Goal: Information Seeking & Learning: Learn about a topic

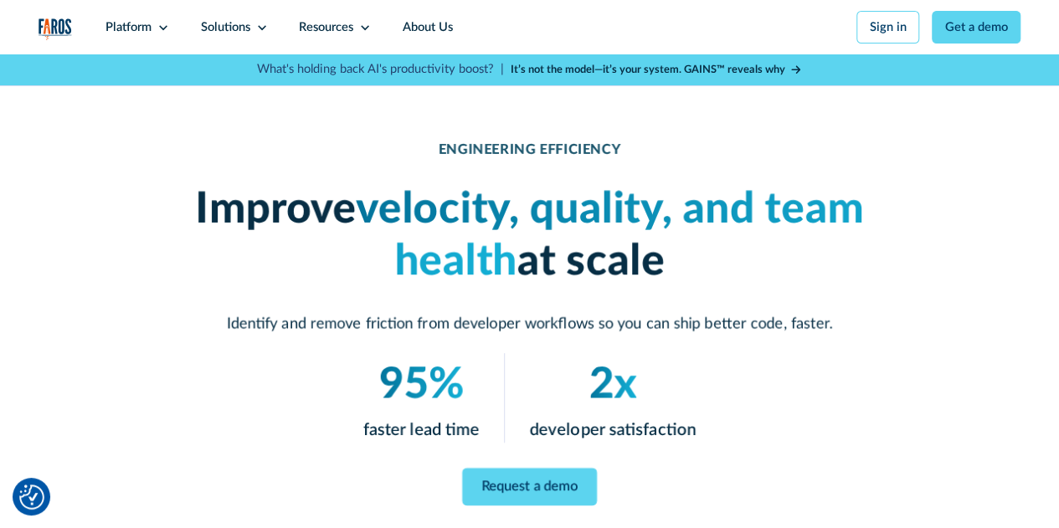
click at [144, 25] on div "Platform" at bounding box center [129, 27] width 46 height 18
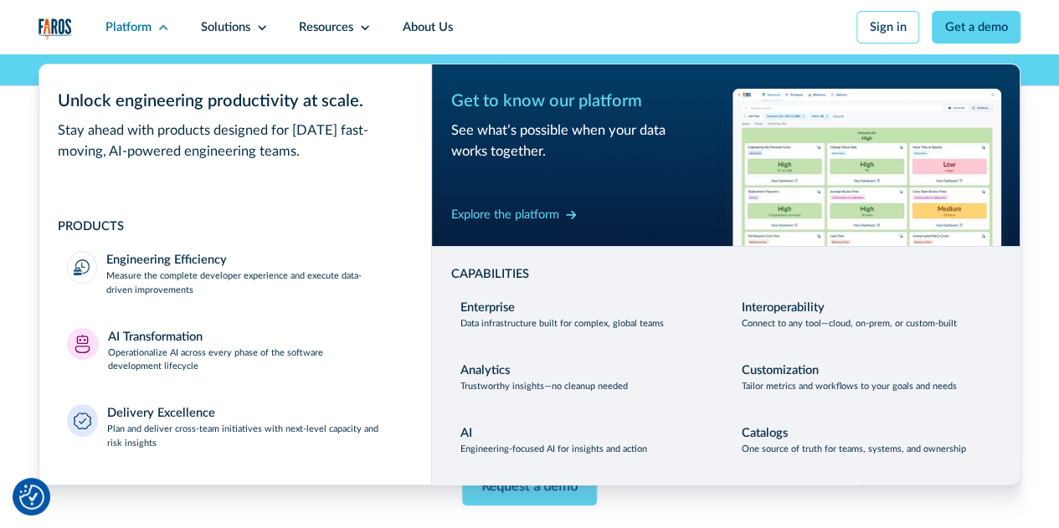
click at [259, 276] on p "Measure the complete developer experience and execute data-driven improvements" at bounding box center [255, 284] width 298 height 28
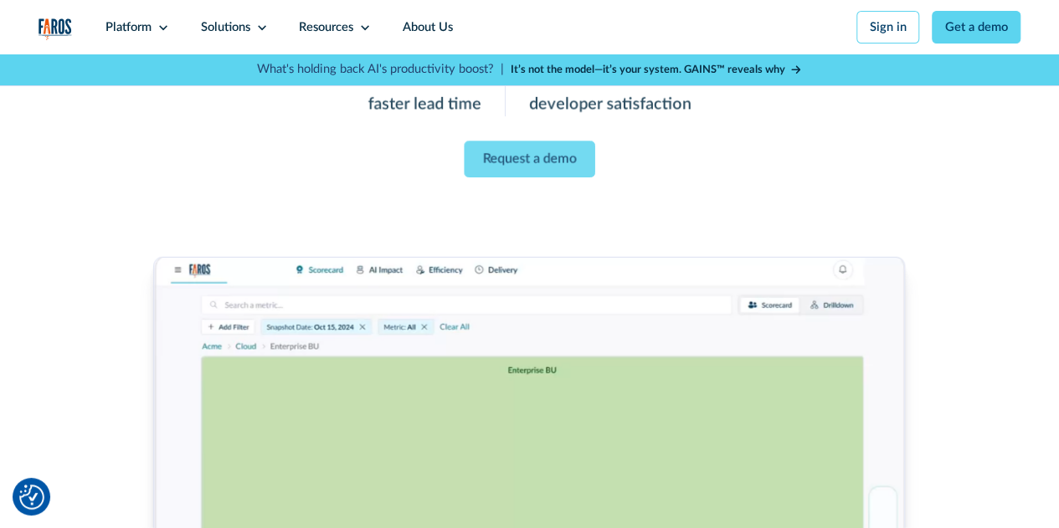
scroll to position [335, 0]
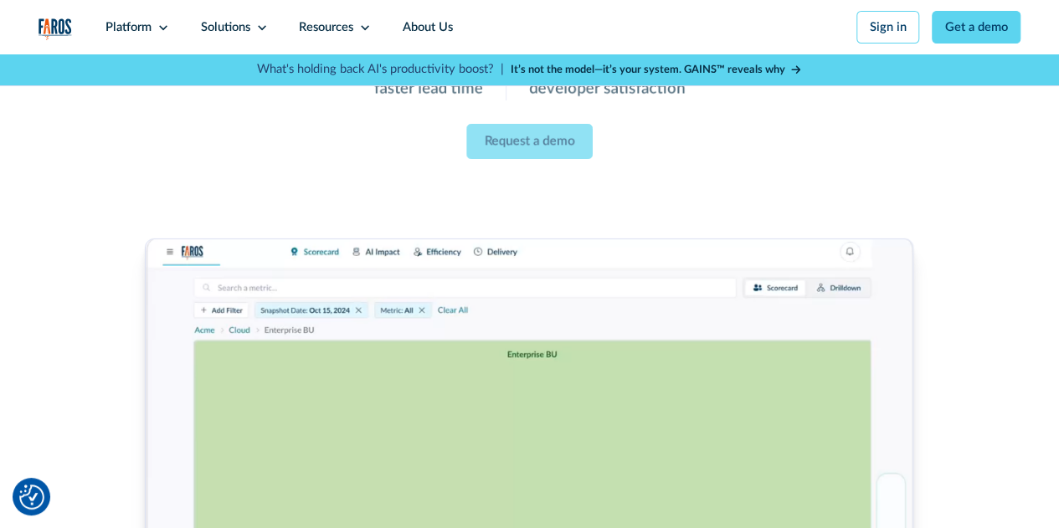
click at [150, 24] on div "Platform" at bounding box center [137, 27] width 95 height 54
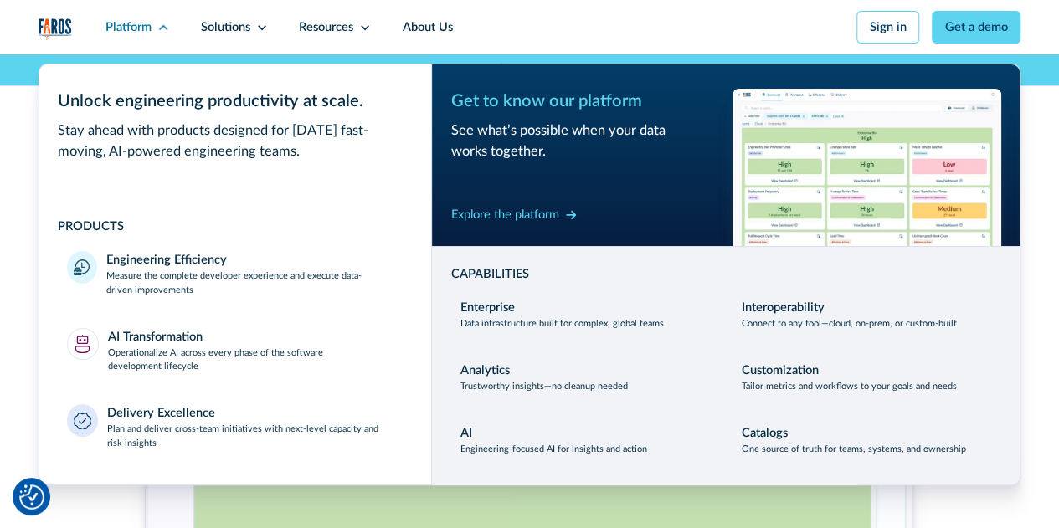
click at [218, 327] on link "AI Transformation Operationalize AI across every phase of the software developm…" at bounding box center [235, 351] width 355 height 64
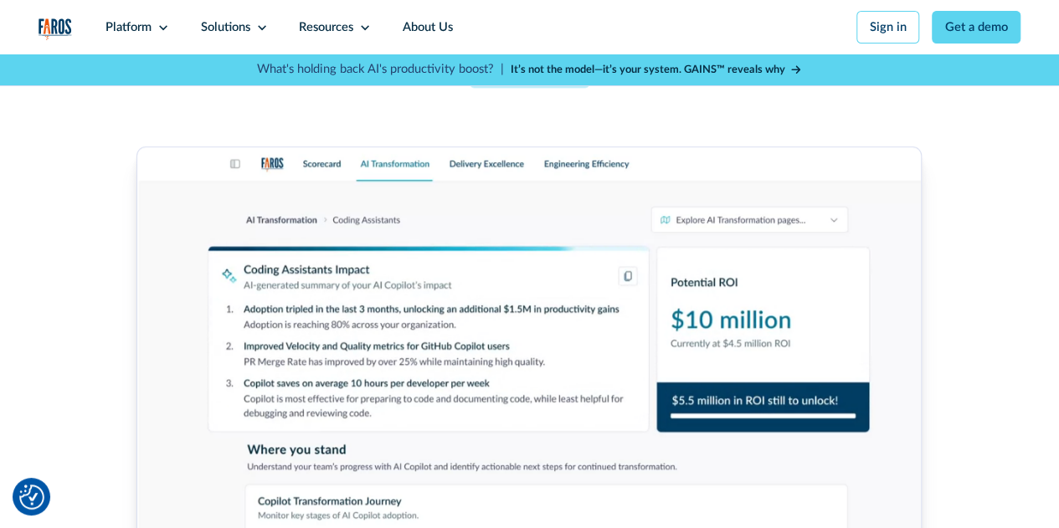
scroll to position [502, 0]
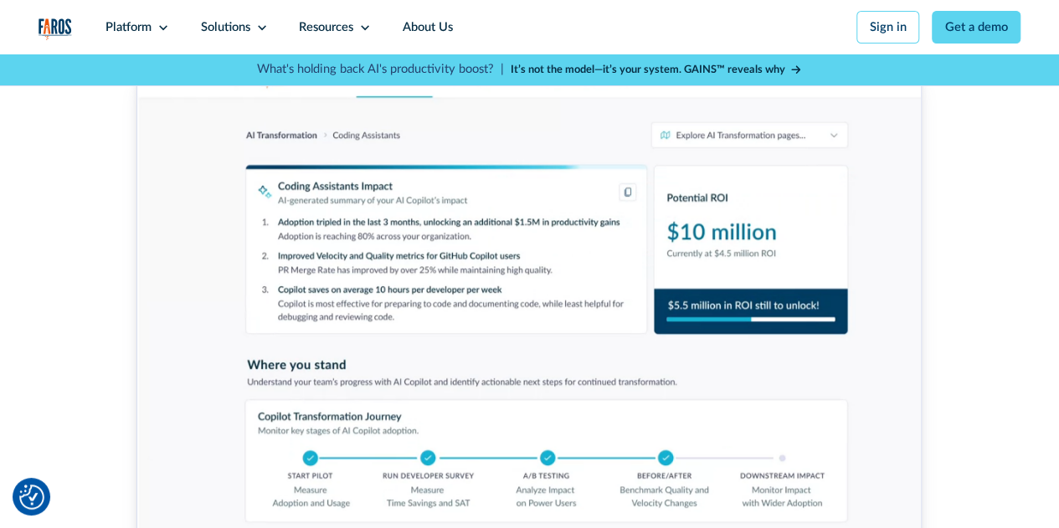
click at [161, 18] on div "Platform" at bounding box center [137, 27] width 95 height 54
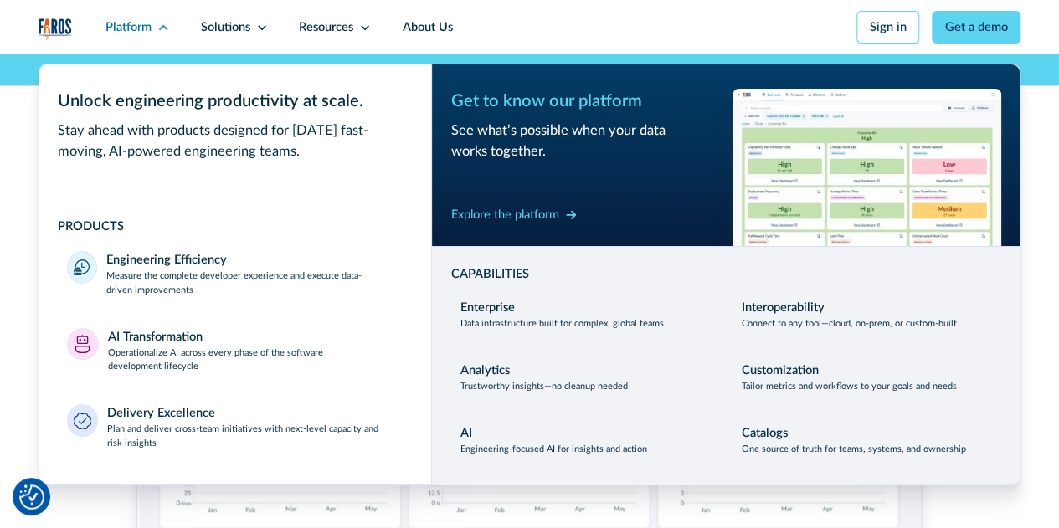
click at [214, 27] on div "Solutions" at bounding box center [225, 27] width 49 height 18
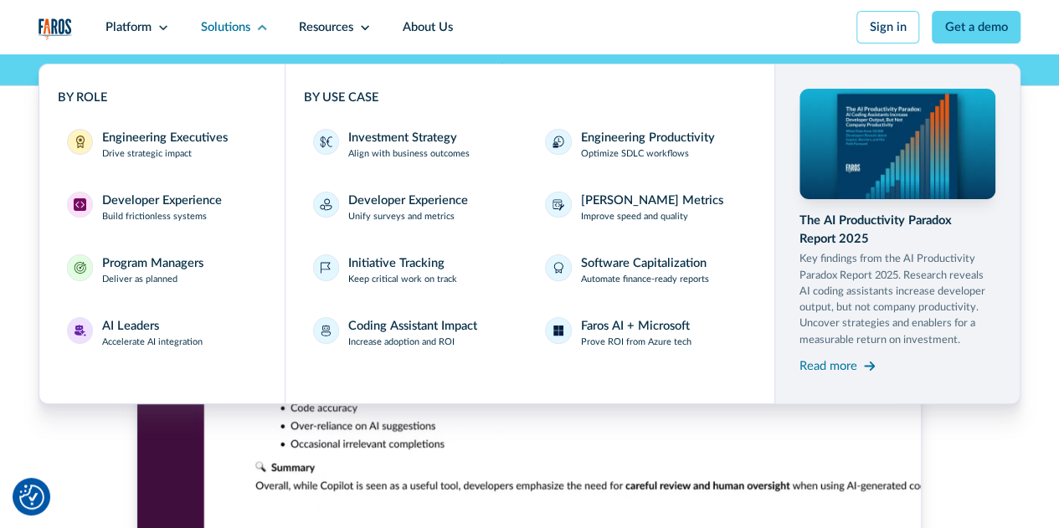
click at [313, 33] on div "Resources" at bounding box center [326, 27] width 54 height 18
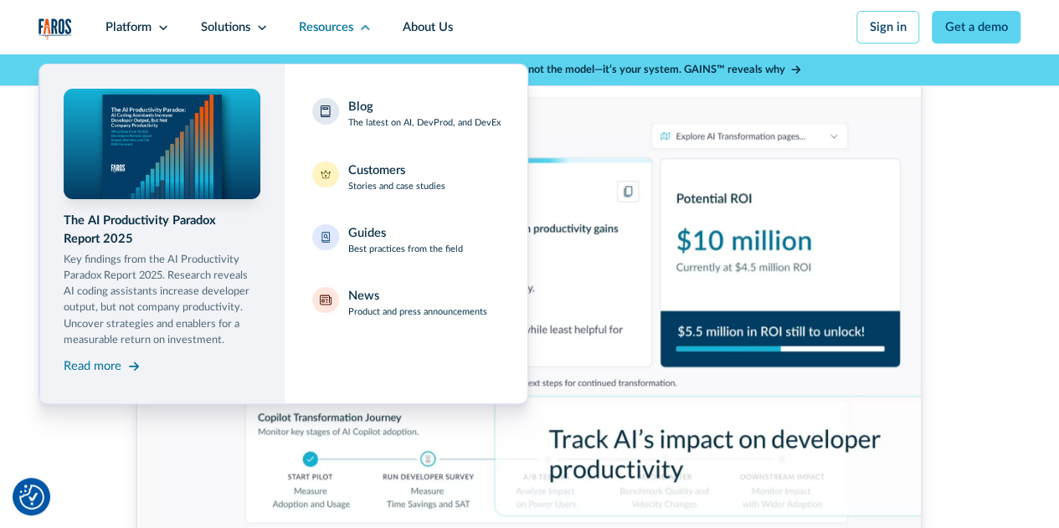
click at [238, 29] on div "Solutions" at bounding box center [225, 27] width 49 height 18
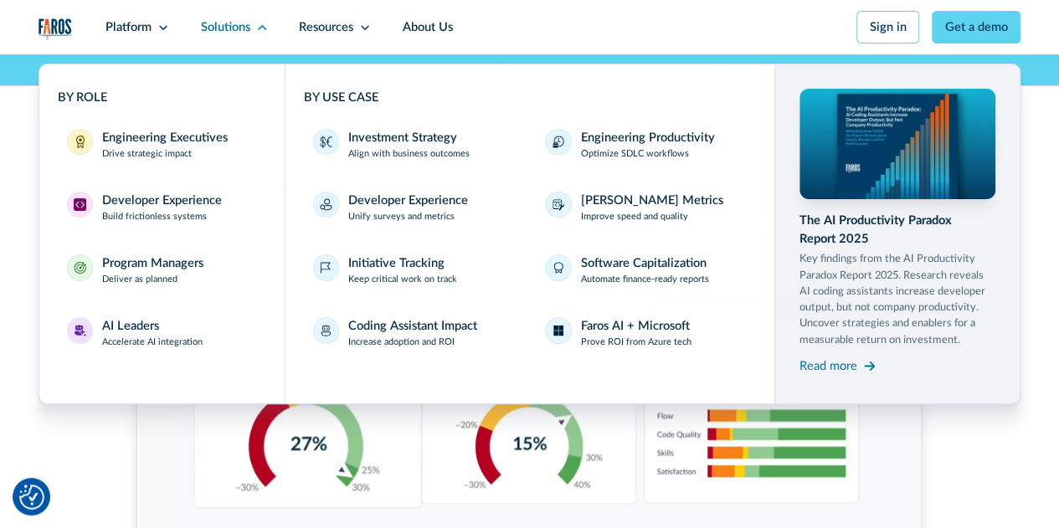
click at [132, 38] on div "Platform" at bounding box center [137, 27] width 95 height 54
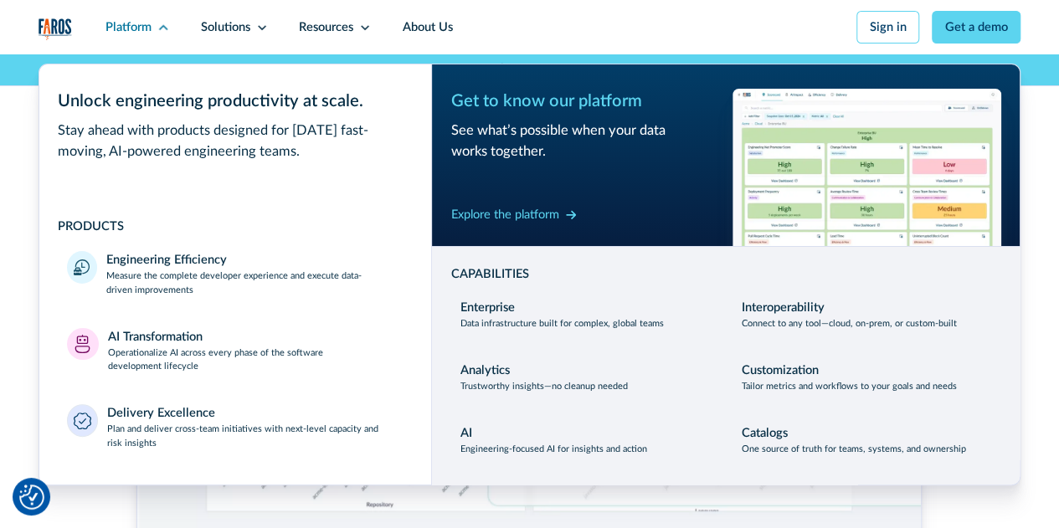
click at [1044, 371] on div "AI TRANSFORMATION The best AI Transformation solution for the enterprise From i…" at bounding box center [529, 153] width 1059 height 1200
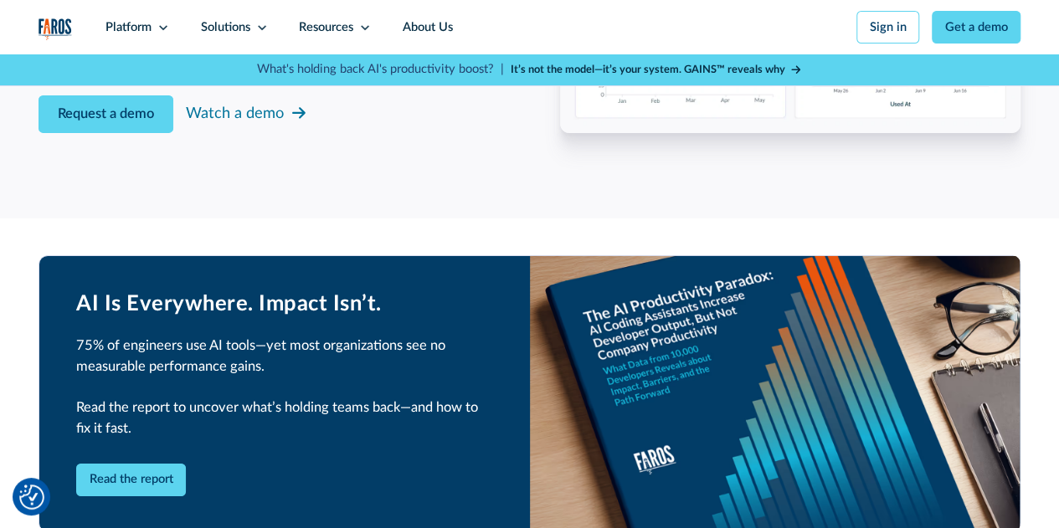
scroll to position [2763, 0]
